Goal: Task Accomplishment & Management: Manage account settings

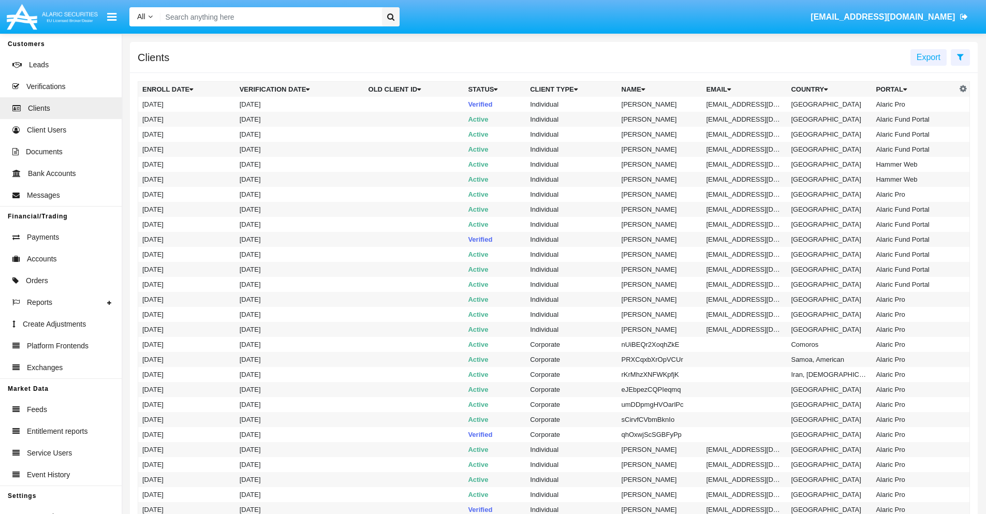
click at [960, 56] on icon at bounding box center [960, 57] width 7 height 8
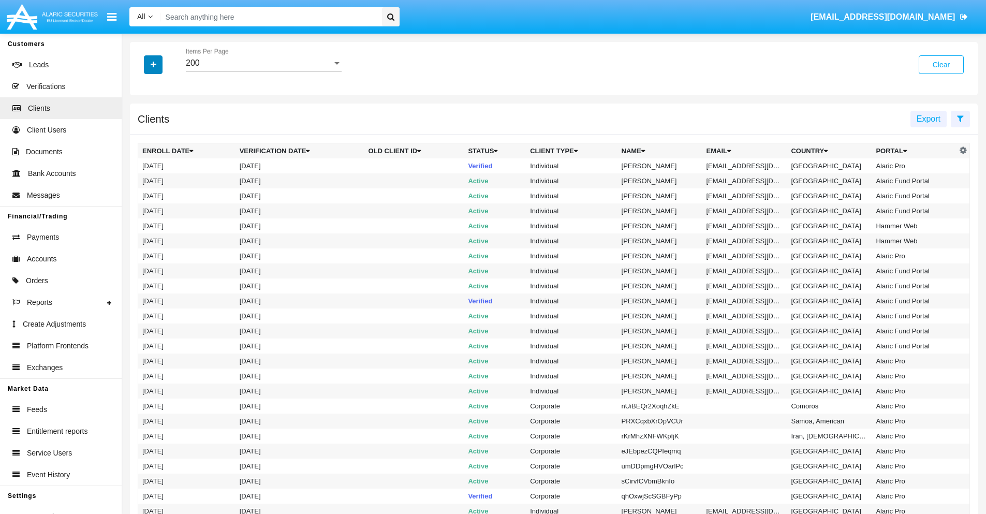
click at [153, 64] on icon "button" at bounding box center [154, 64] width 6 height 7
click at [161, 176] on span "Email" at bounding box center [161, 176] width 21 height 12
click at [142, 180] on input "Email" at bounding box center [142, 180] width 1 height 1
checkbox input "true"
click at [153, 64] on icon "button" at bounding box center [154, 64] width 6 height 7
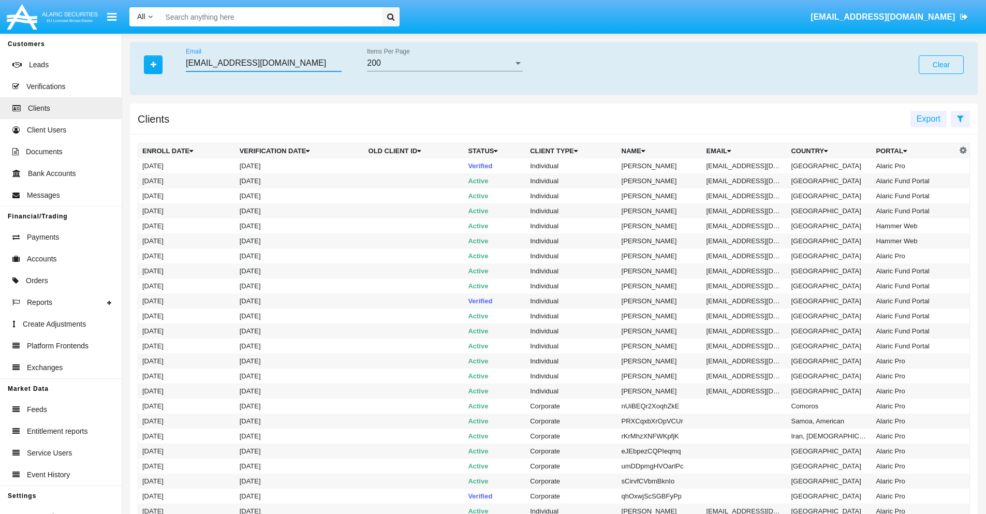
type input "[EMAIL_ADDRESS][DOMAIN_NAME]"
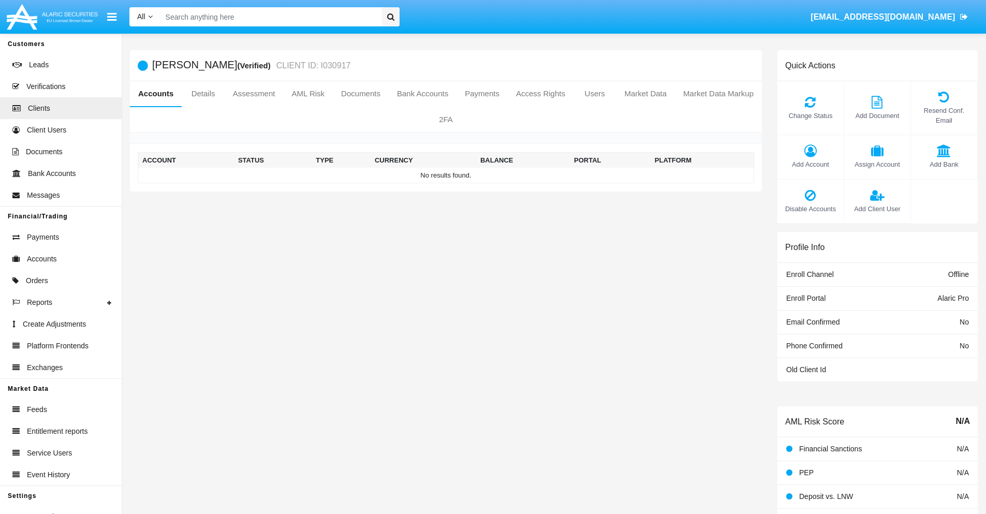
click at [810, 164] on span "Add Account" at bounding box center [811, 164] width 56 height 10
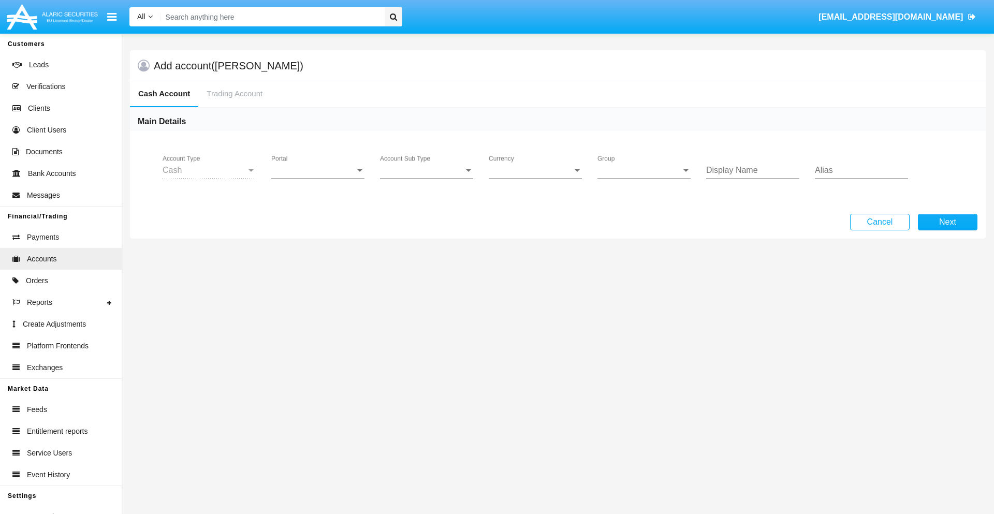
click at [318, 170] on span "Portal" at bounding box center [313, 170] width 84 height 9
click at [319, 178] on span "Alaric Pro" at bounding box center [319, 178] width 96 height 25
click at [427, 170] on span "Account Sub Type" at bounding box center [422, 170] width 84 height 9
click at [427, 178] on span "Trading Cash" at bounding box center [426, 178] width 93 height 25
click at [644, 170] on span "Group" at bounding box center [639, 170] width 84 height 9
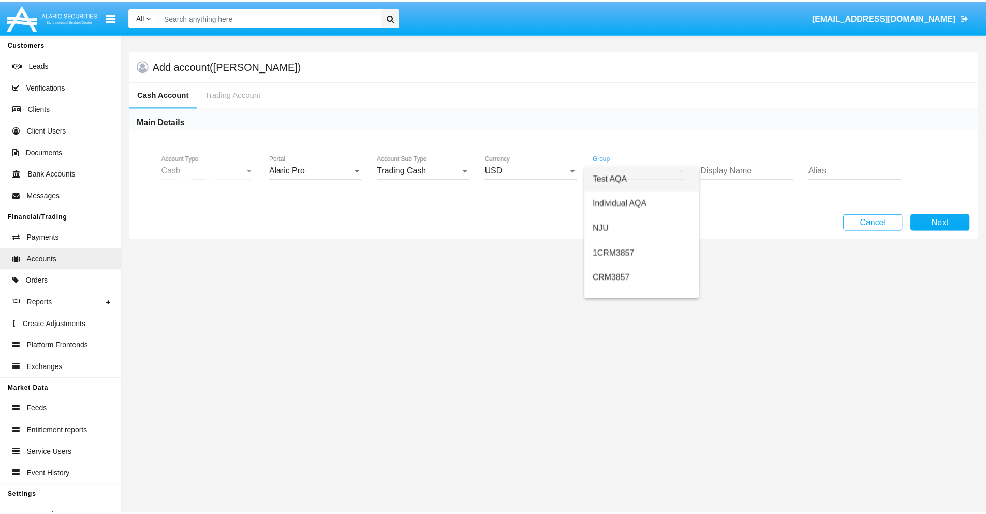
scroll to position [464, 0]
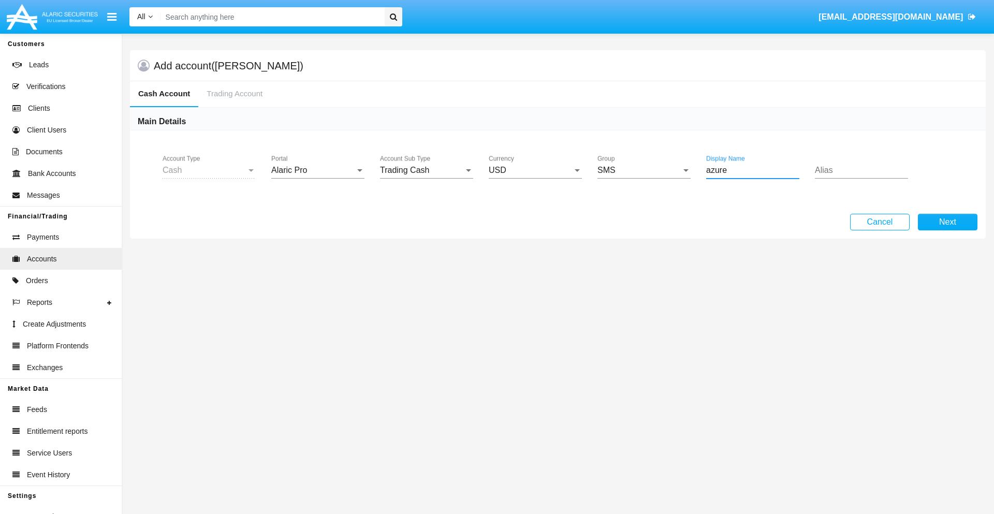
type input "azure"
type input "cyan"
click at [947, 222] on button "Next" at bounding box center [948, 222] width 60 height 17
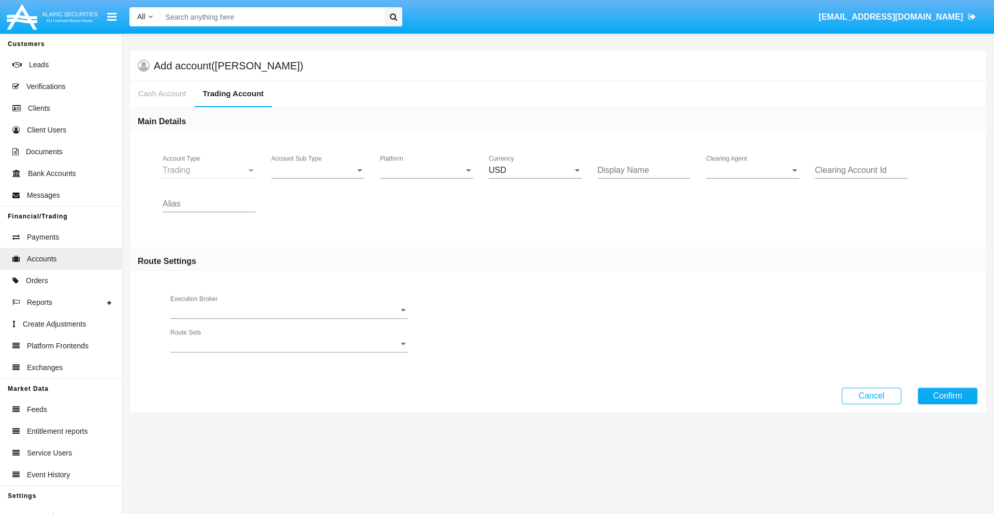
click at [318, 170] on span "Account Sub Type" at bounding box center [313, 170] width 84 height 9
click at [318, 178] on span "Trading" at bounding box center [317, 178] width 93 height 25
click at [427, 170] on span "Platform" at bounding box center [422, 170] width 84 height 9
click at [427, 178] on span "Hammer Lite" at bounding box center [426, 178] width 93 height 25
click at [753, 170] on span "Clearing Agent" at bounding box center [748, 170] width 84 height 9
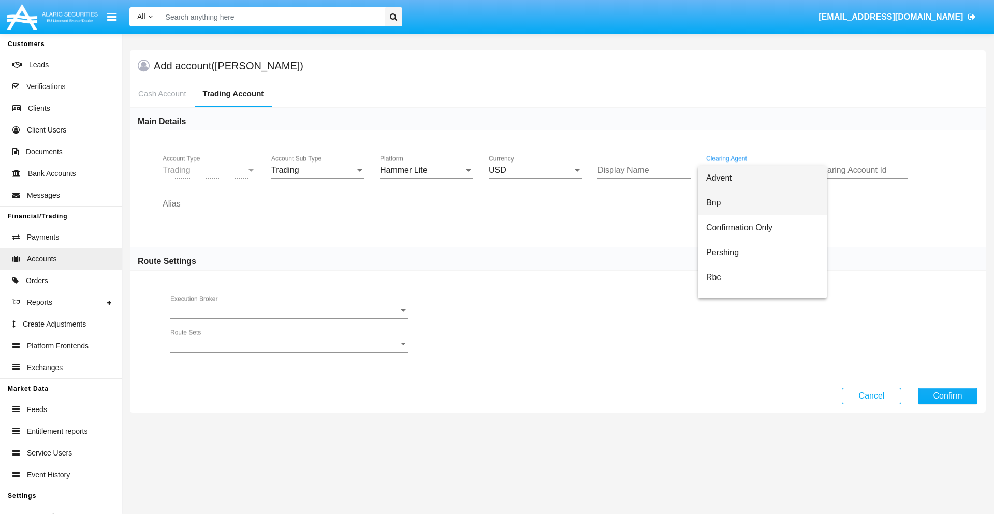
click at [762, 203] on span "Bnp" at bounding box center [762, 203] width 112 height 25
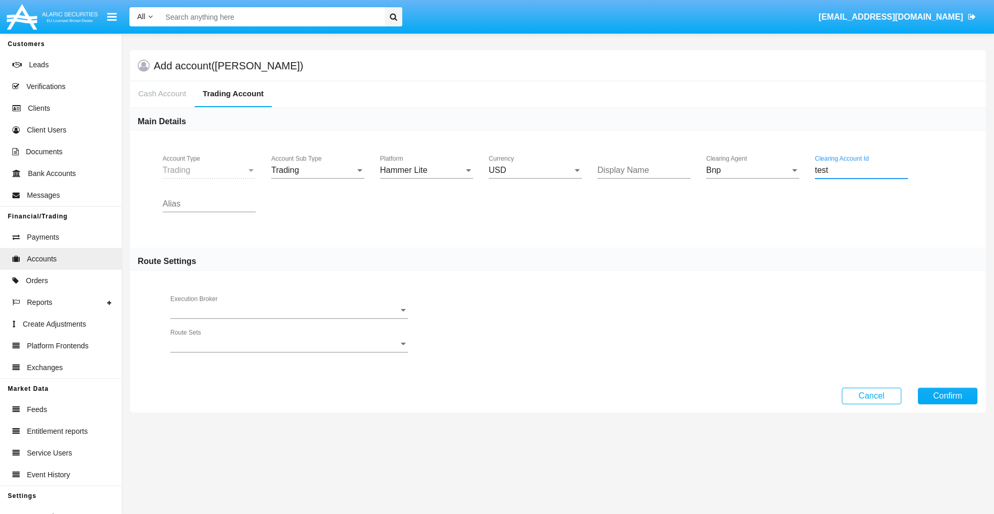
type input "test"
type input "red"
type input "white"
click at [947, 396] on button "Confirm" at bounding box center [948, 396] width 60 height 17
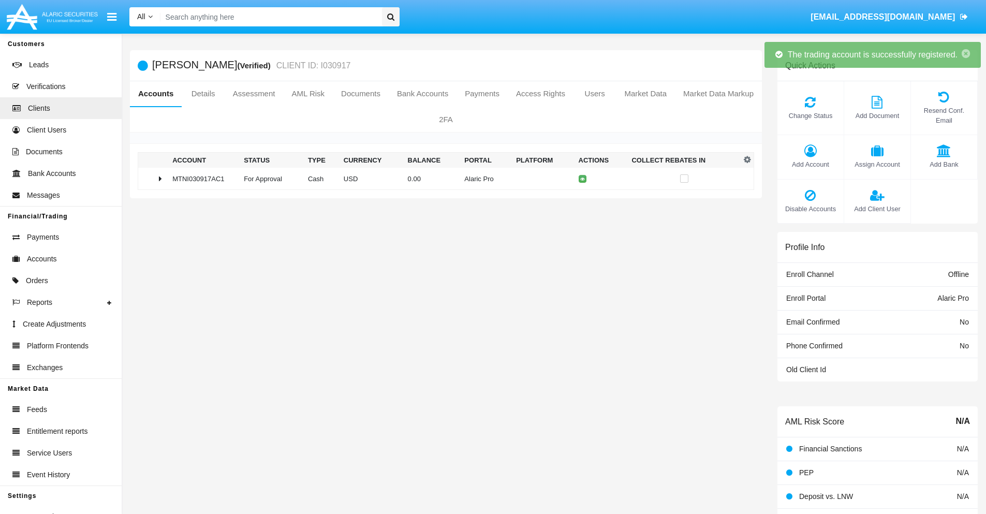
click at [442, 179] on td "0.00" at bounding box center [432, 179] width 57 height 22
click at [582, 179] on icon at bounding box center [584, 179] width 5 height 5
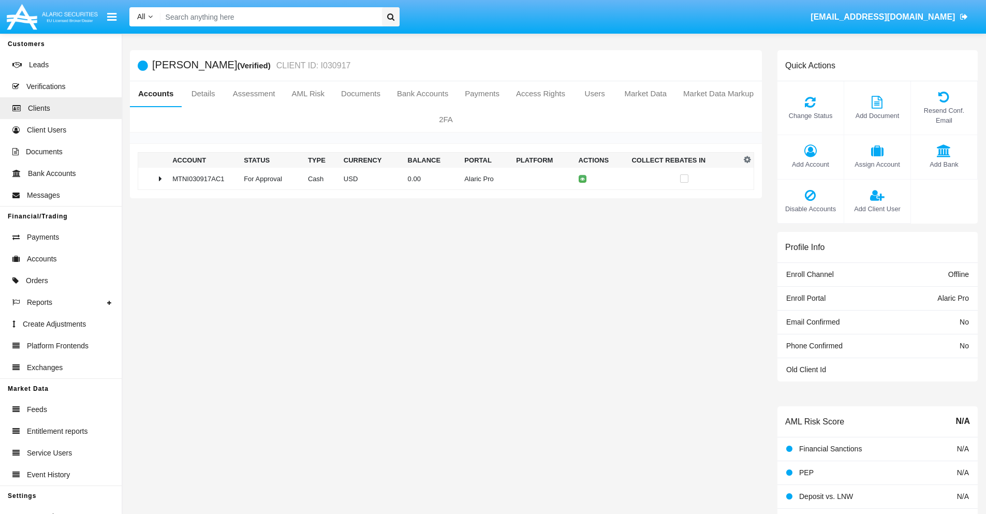
click at [442, 179] on td "0.00" at bounding box center [432, 179] width 57 height 22
click at [582, 200] on icon at bounding box center [584, 200] width 5 height 5
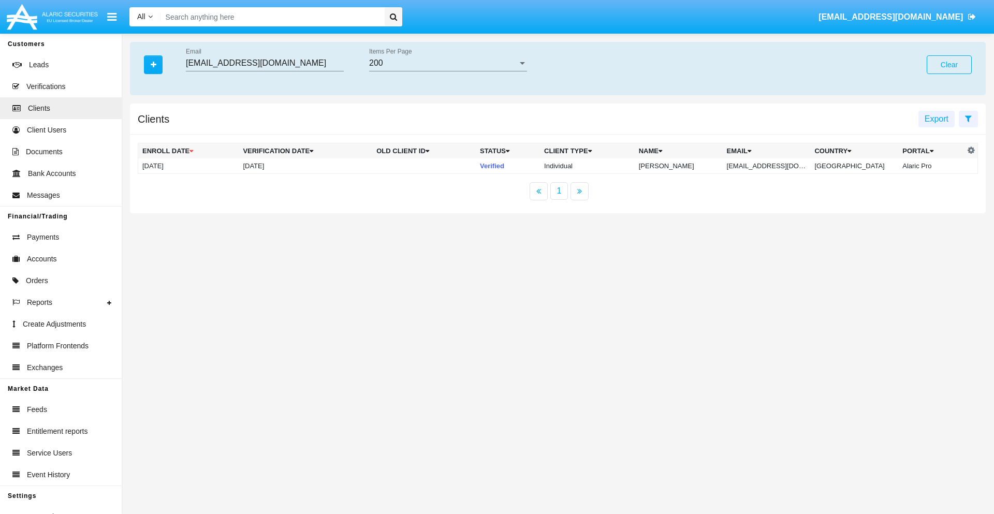
click at [949, 65] on button "Clear" at bounding box center [949, 64] width 45 height 19
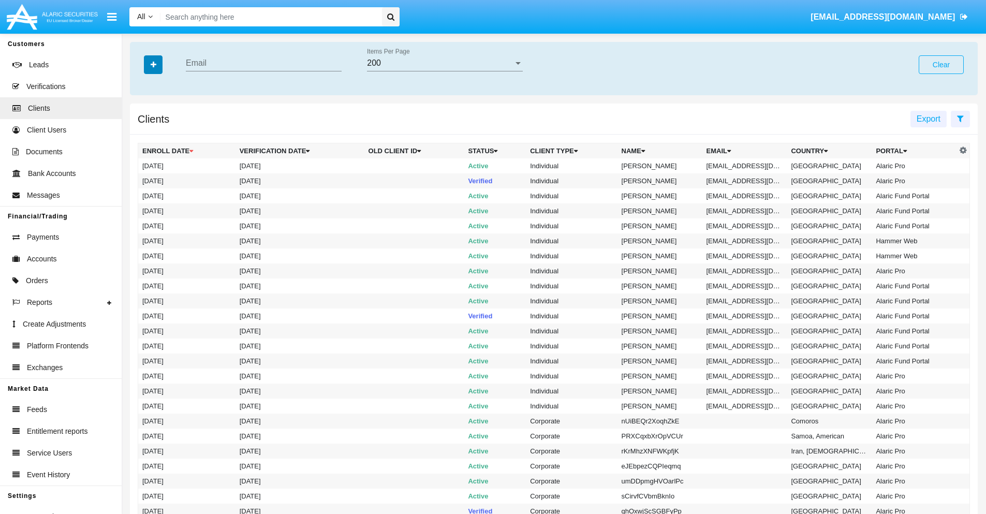
click at [153, 64] on icon "button" at bounding box center [154, 64] width 6 height 7
type input "zh_s6kix0@map.my"
click at [749, 166] on td "zh_s6kix0@map.my" at bounding box center [745, 165] width 85 height 15
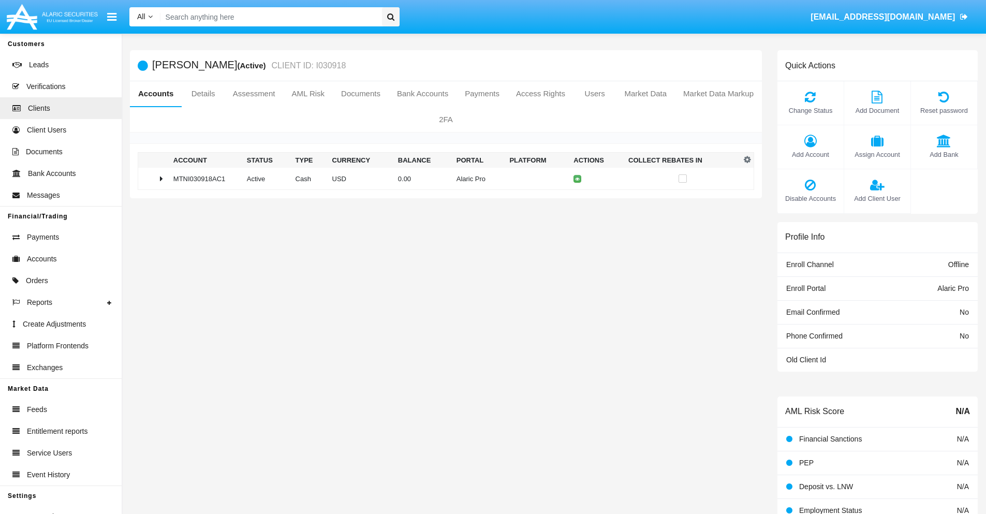
click at [810, 154] on span "Add Account" at bounding box center [811, 155] width 56 height 10
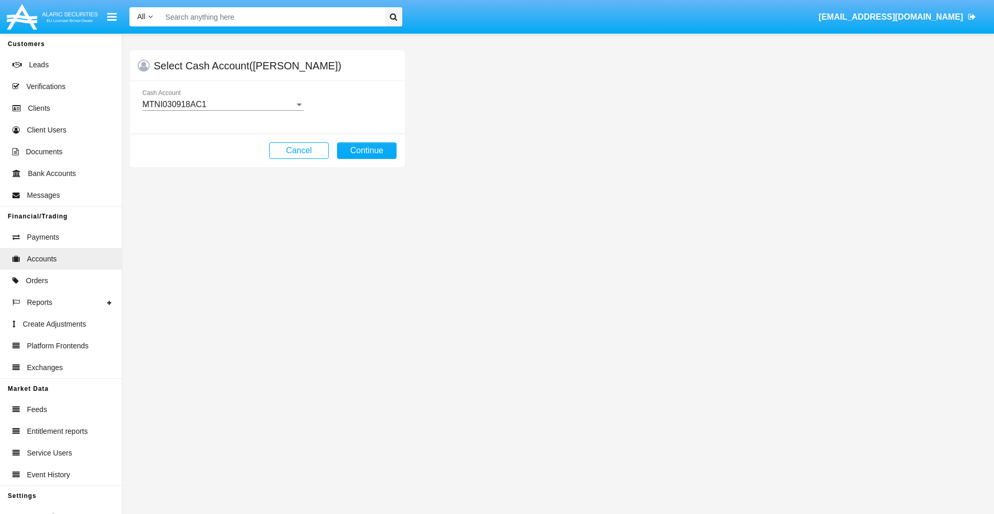
click at [223, 105] on div "MTNI030918AC1" at bounding box center [218, 104] width 152 height 9
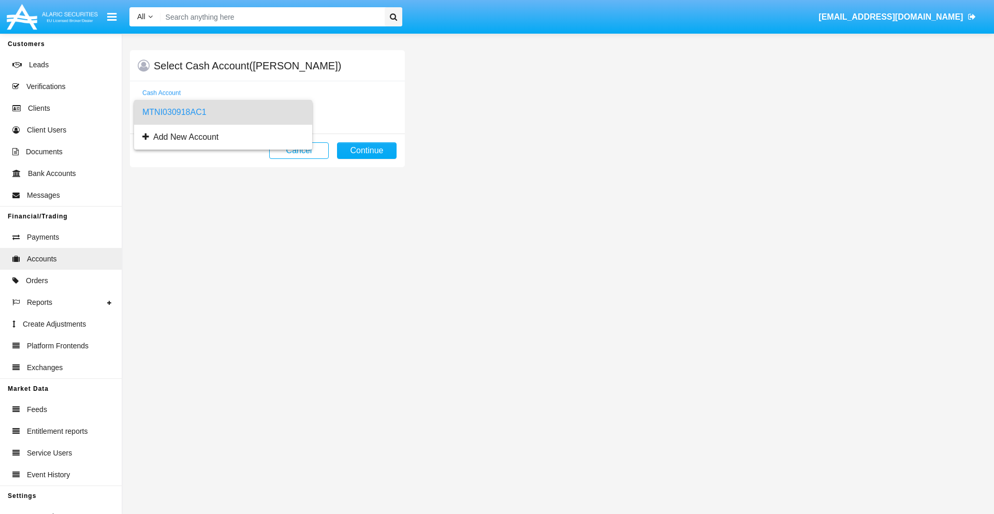
click at [223, 112] on span "MTNI030918AC1" at bounding box center [223, 112] width 162 height 25
click at [367, 151] on button "Continue" at bounding box center [367, 150] width 60 height 17
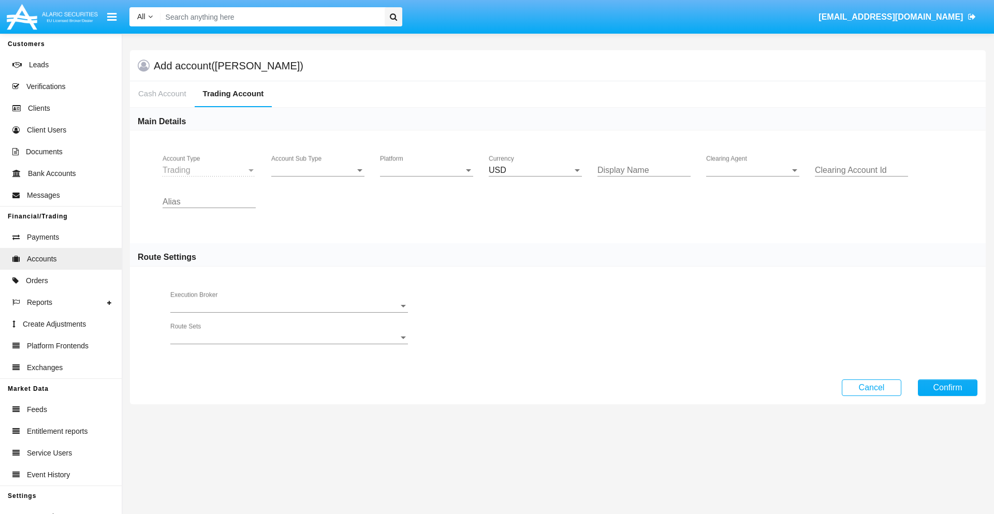
click at [318, 170] on span "Account Sub Type" at bounding box center [313, 170] width 84 height 9
click at [318, 178] on span "Trading" at bounding box center [317, 178] width 93 height 25
click at [427, 170] on span "Platform" at bounding box center [422, 170] width 84 height 9
click at [427, 178] on span "Hammer Lite" at bounding box center [426, 178] width 93 height 25
click at [753, 170] on span "Clearing Agent" at bounding box center [748, 170] width 84 height 9
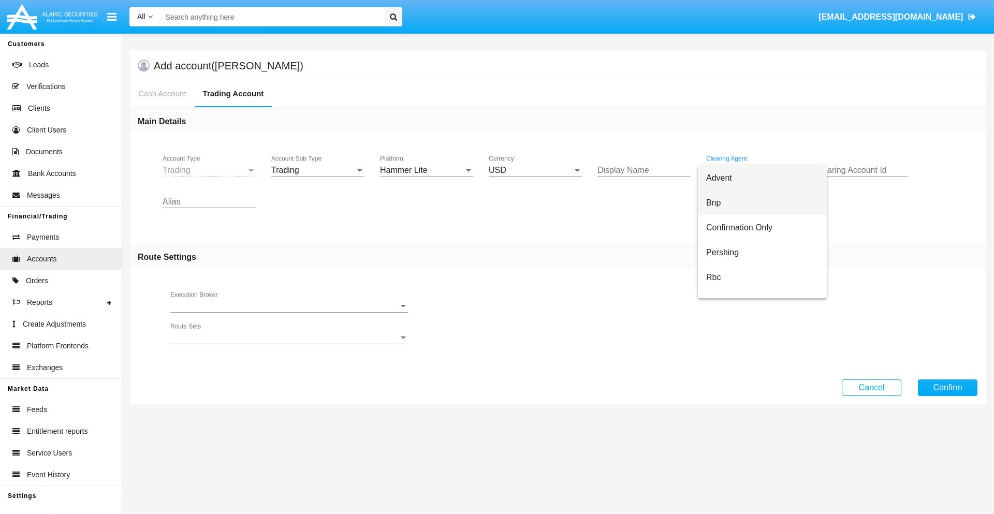
click at [762, 203] on span "Bnp" at bounding box center [762, 203] width 112 height 25
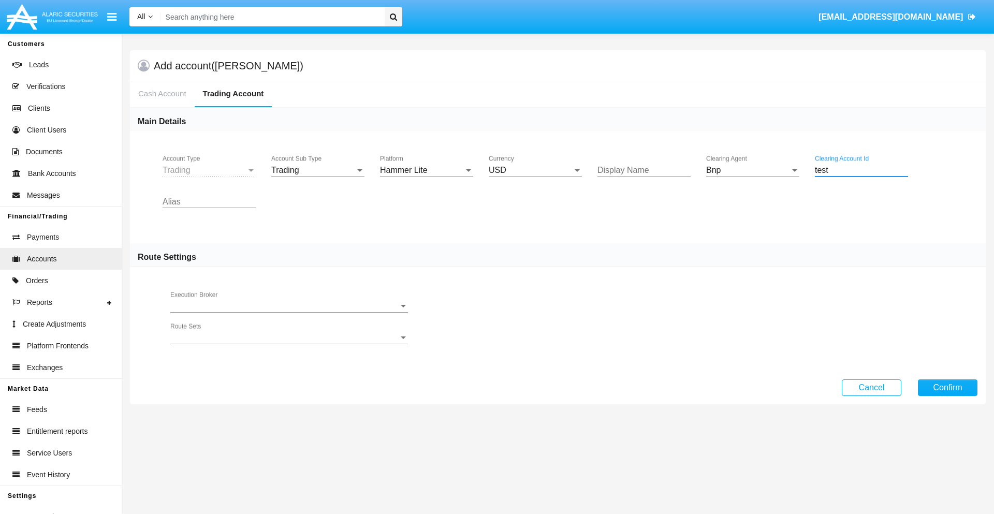
type input "test"
type input "purple"
type input "black"
click at [947, 387] on button "Confirm" at bounding box center [948, 387] width 60 height 17
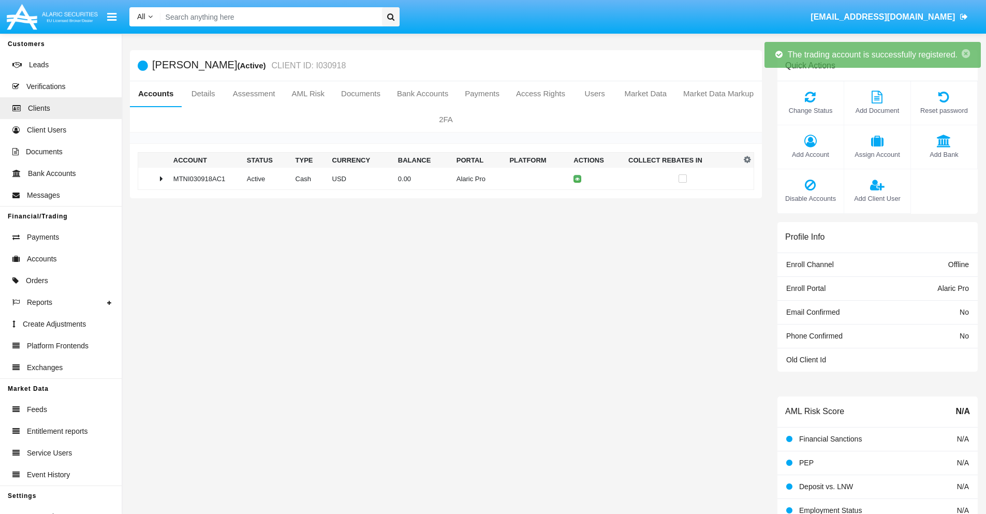
click at [442, 179] on td "0.00" at bounding box center [423, 179] width 58 height 22
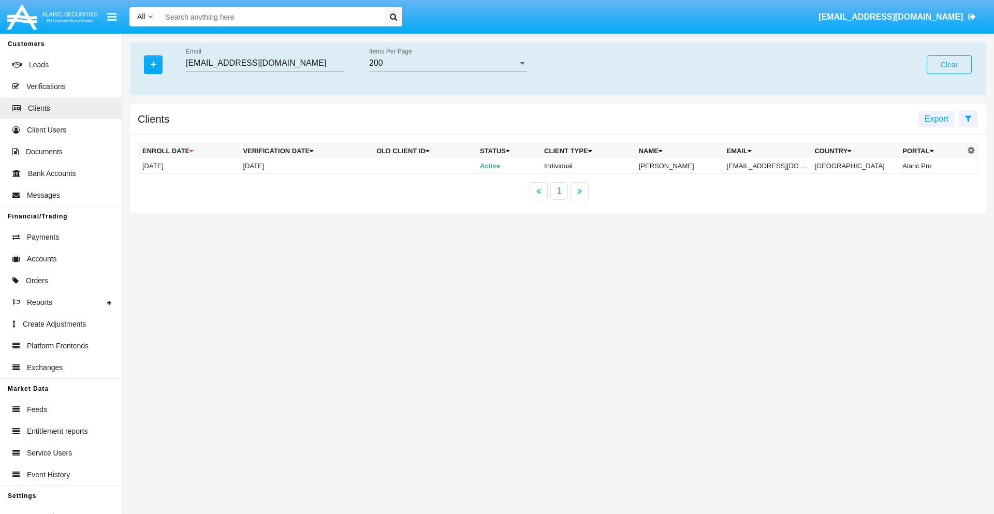
click at [949, 65] on button "Clear" at bounding box center [949, 64] width 45 height 19
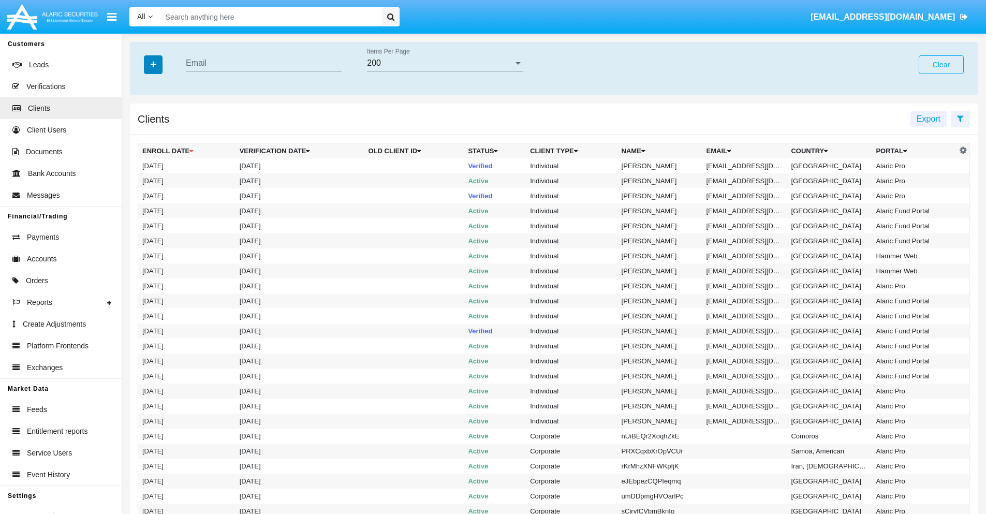
click at [153, 64] on icon "button" at bounding box center [154, 64] width 6 height 7
type input "[EMAIL_ADDRESS][DOMAIN_NAME]"
click at [749, 166] on td "[EMAIL_ADDRESS][DOMAIN_NAME]" at bounding box center [745, 165] width 85 height 15
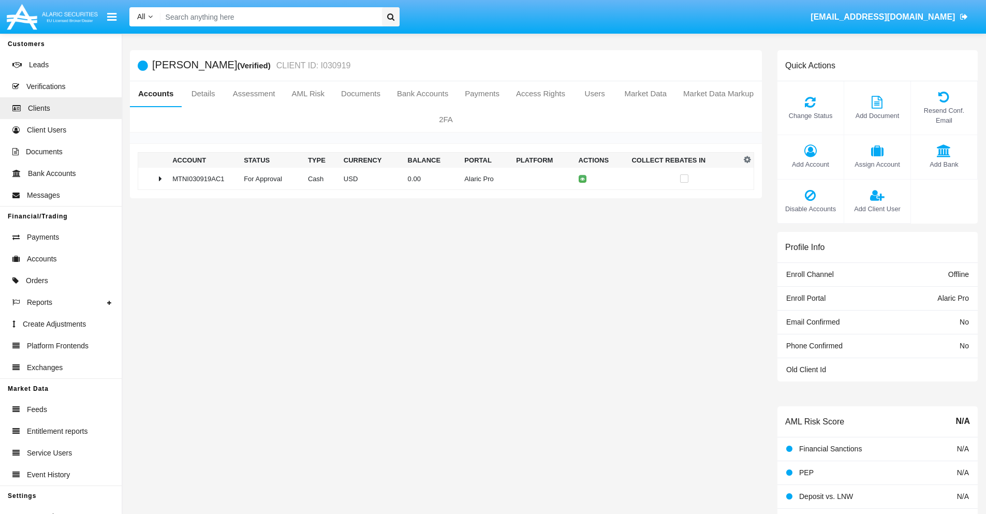
click at [810, 115] on span "Change Status" at bounding box center [811, 116] width 56 height 10
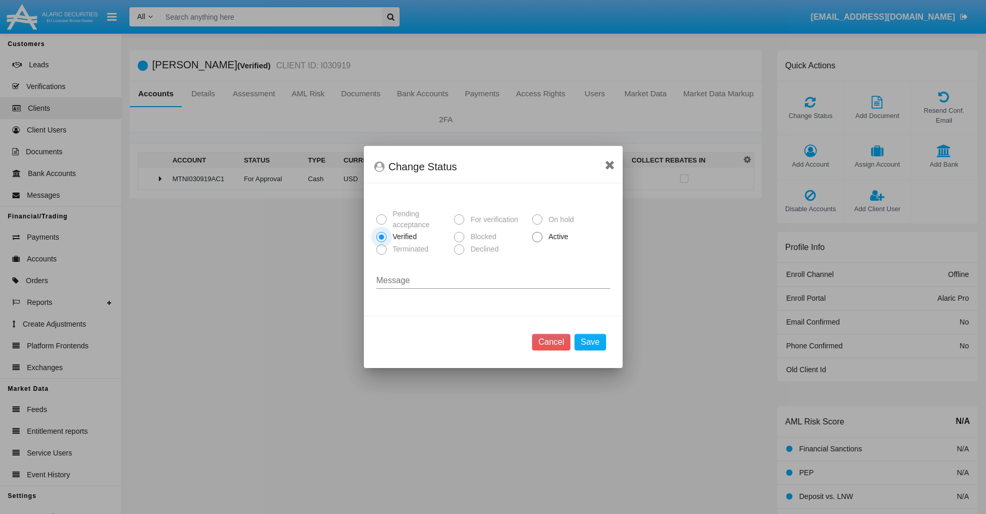
click at [557, 237] on span "Active" at bounding box center [557, 236] width 28 height 11
click at [537, 242] on input "Active" at bounding box center [537, 242] width 1 height 1
radio input "true"
click at [590, 342] on button "Save" at bounding box center [590, 342] width 31 height 17
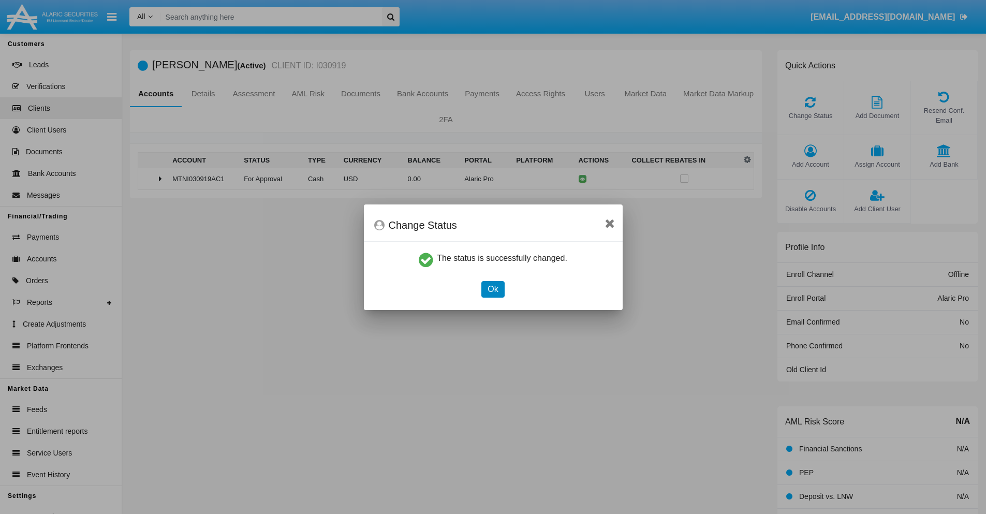
click at [493, 289] on button "Ok" at bounding box center [492, 289] width 23 height 17
